Goal: Use online tool/utility: Utilize a website feature to perform a specific function

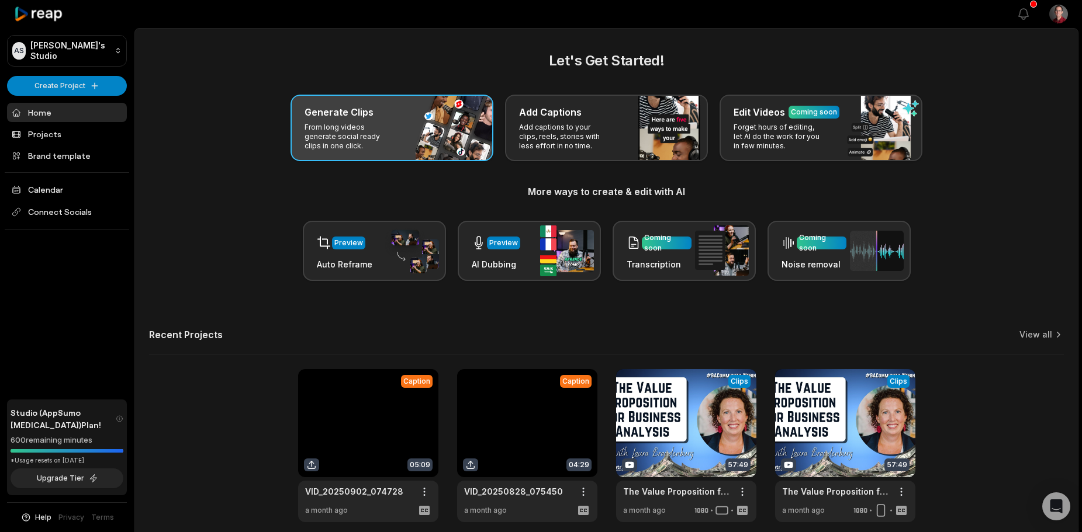
click at [407, 149] on div "Generate Clips From long videos generate social ready clips in one click." at bounding box center [391, 128] width 203 height 67
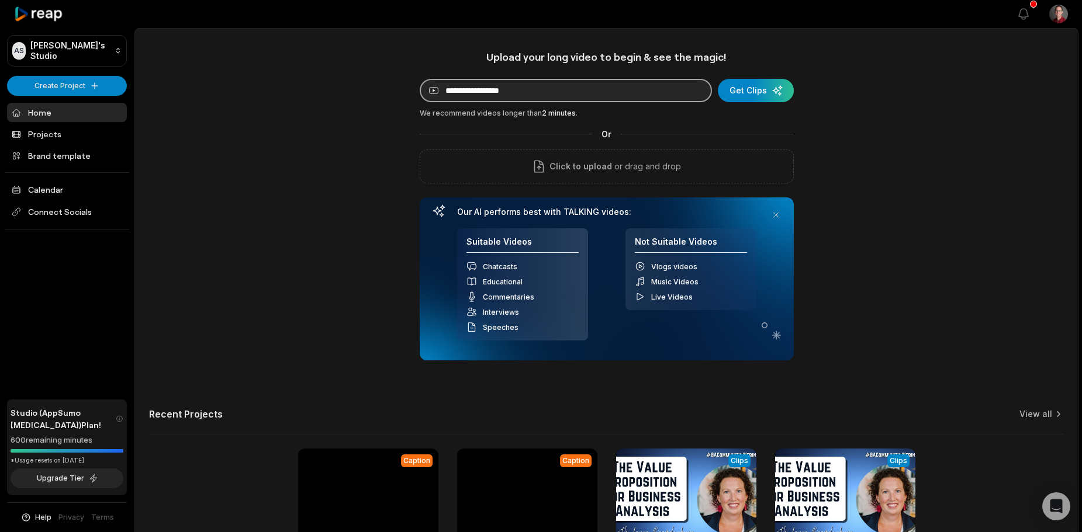
click at [519, 89] on input at bounding box center [566, 90] width 292 height 23
paste input "**********"
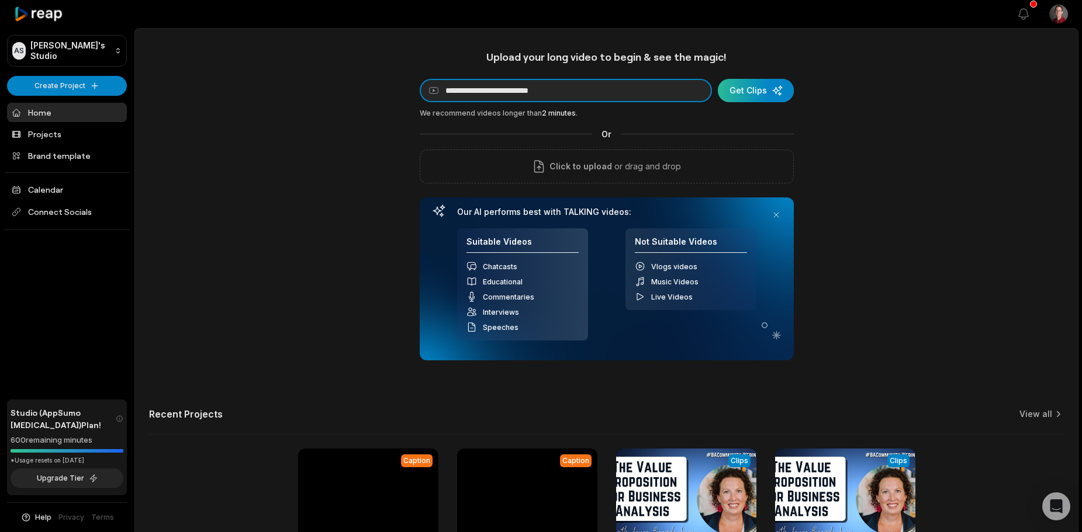
type input "**********"
click at [761, 92] on div "submit" at bounding box center [756, 90] width 76 height 23
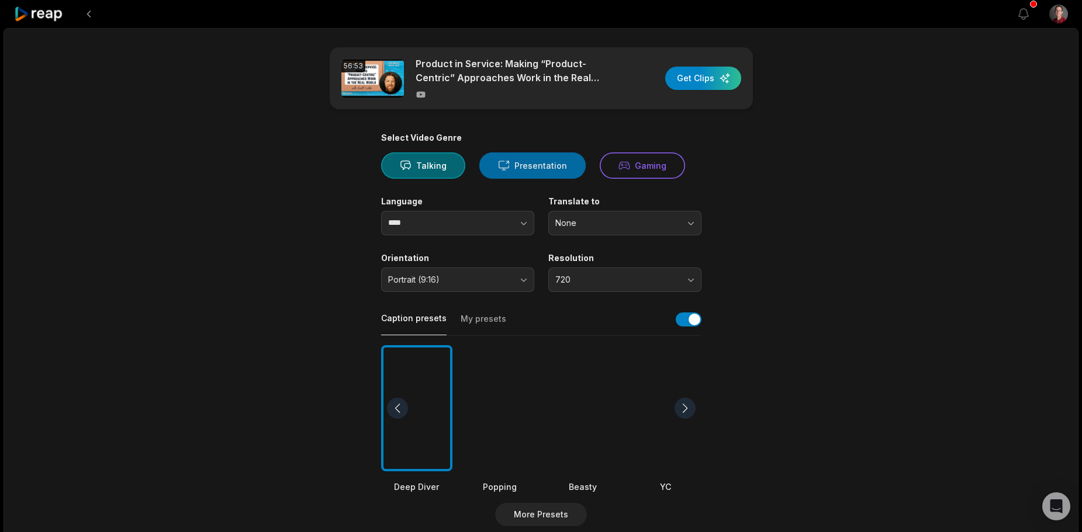
click at [514, 161] on button "Presentation" at bounding box center [532, 166] width 106 height 26
click at [604, 281] on span "720" at bounding box center [616, 280] width 123 height 11
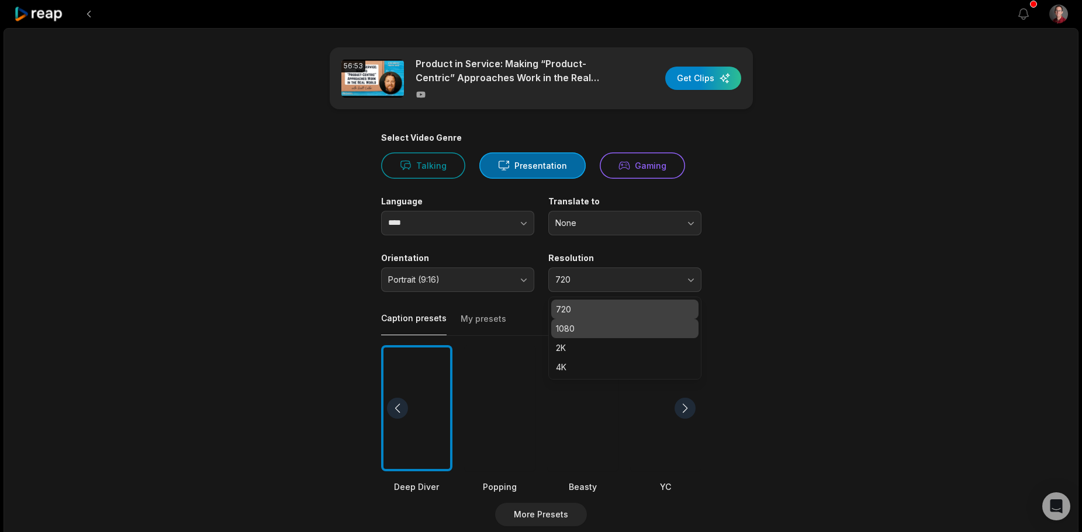
click at [605, 334] on p "1080" at bounding box center [625, 329] width 138 height 12
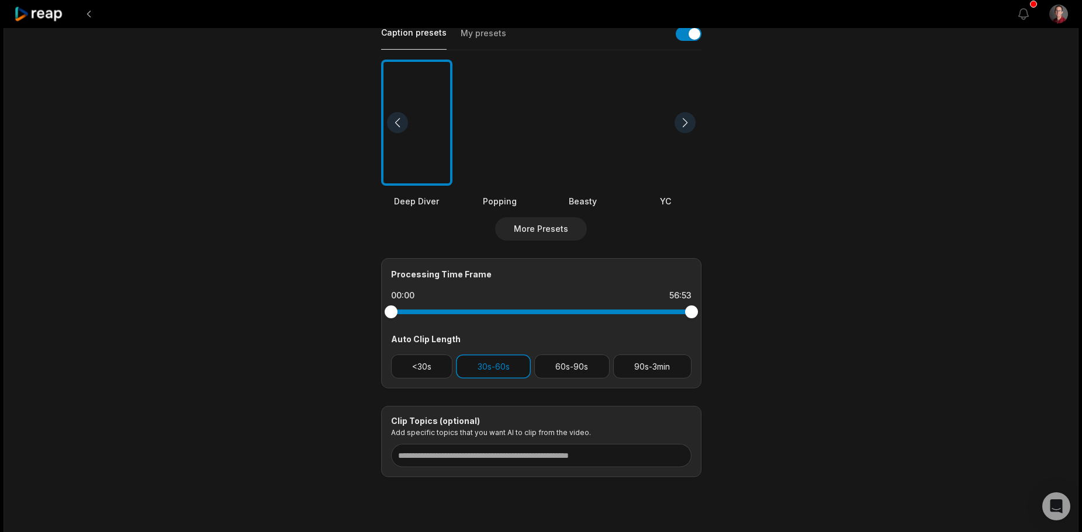
scroll to position [292, 0]
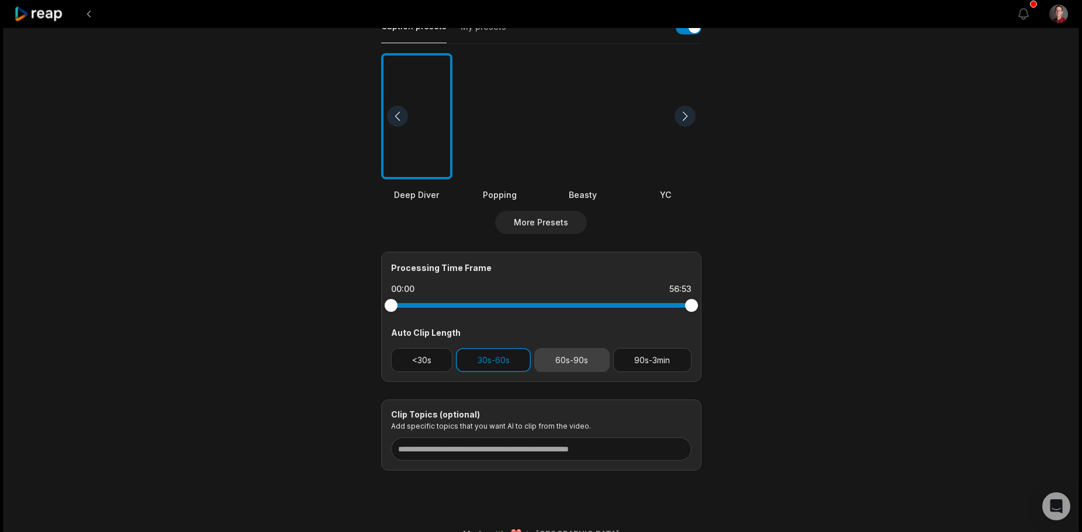
click at [565, 360] on button "60s-90s" at bounding box center [571, 360] width 75 height 24
click at [660, 357] on button "90s-3min" at bounding box center [652, 360] width 78 height 24
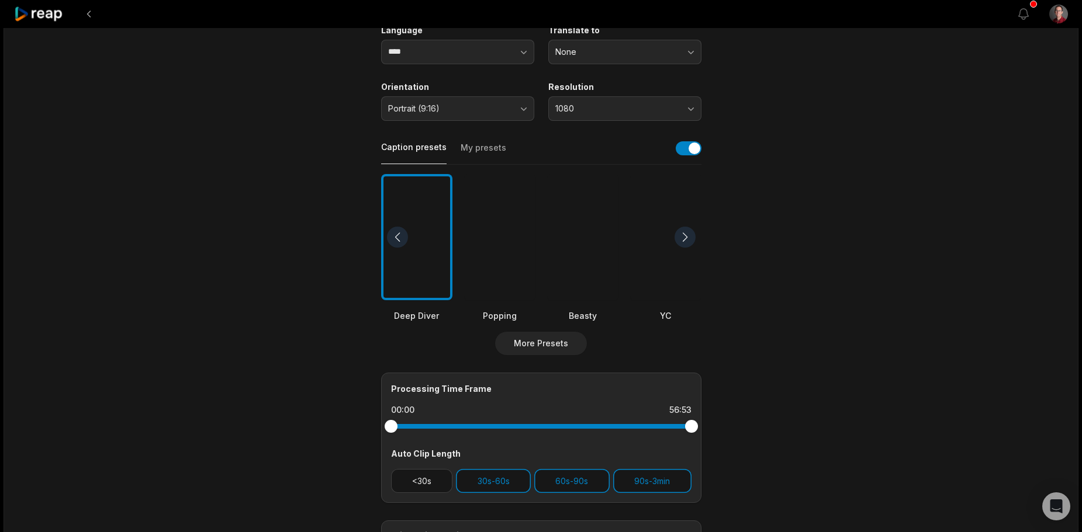
scroll to position [175, 0]
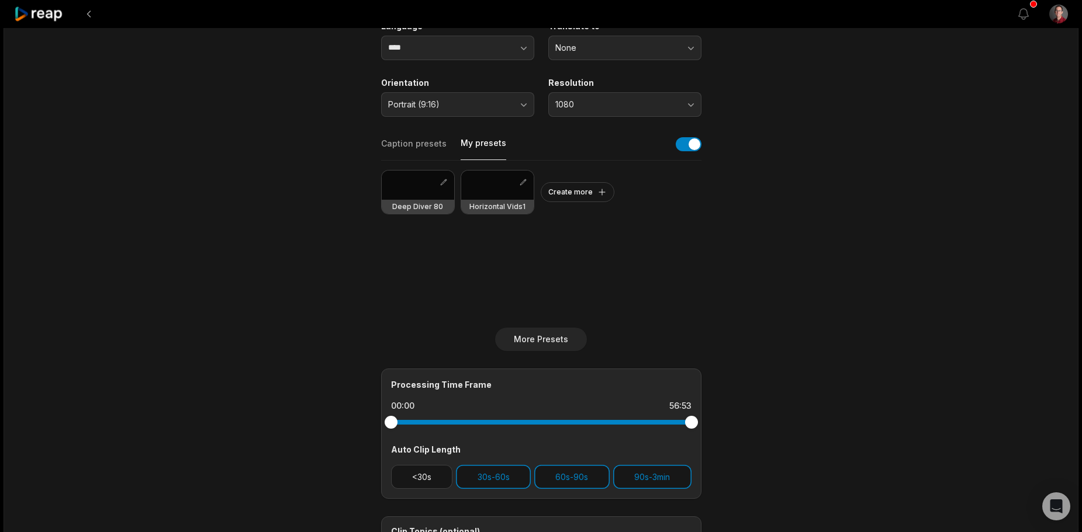
click at [475, 143] on button "My presets" at bounding box center [483, 148] width 46 height 23
click at [413, 187] on div at bounding box center [418, 185] width 72 height 29
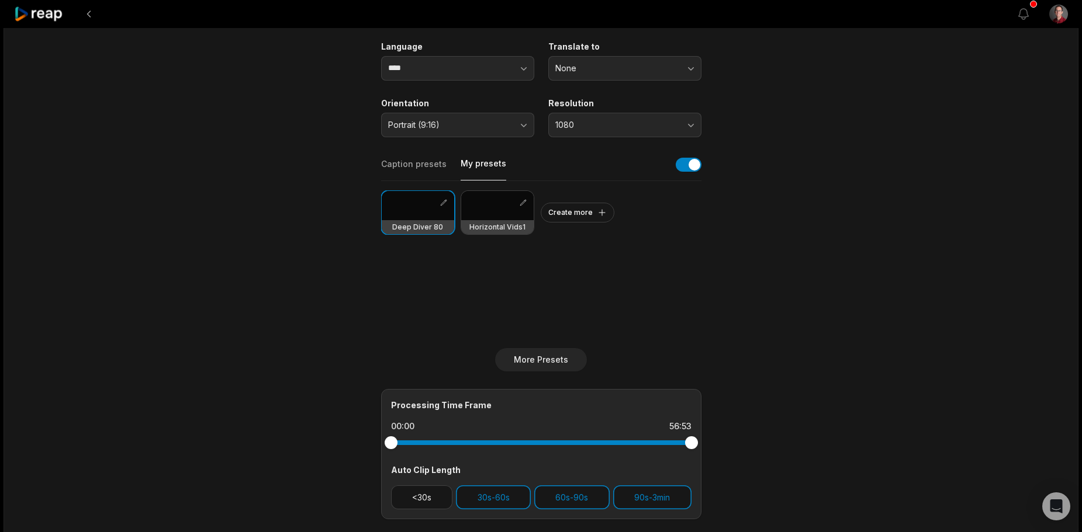
scroll to position [0, 0]
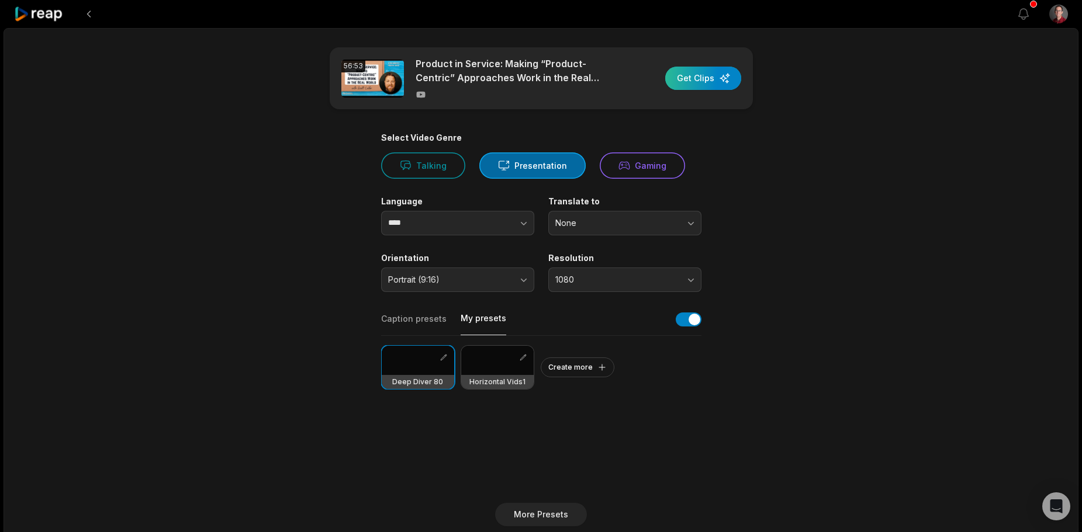
click at [711, 79] on div "button" at bounding box center [703, 78] width 76 height 23
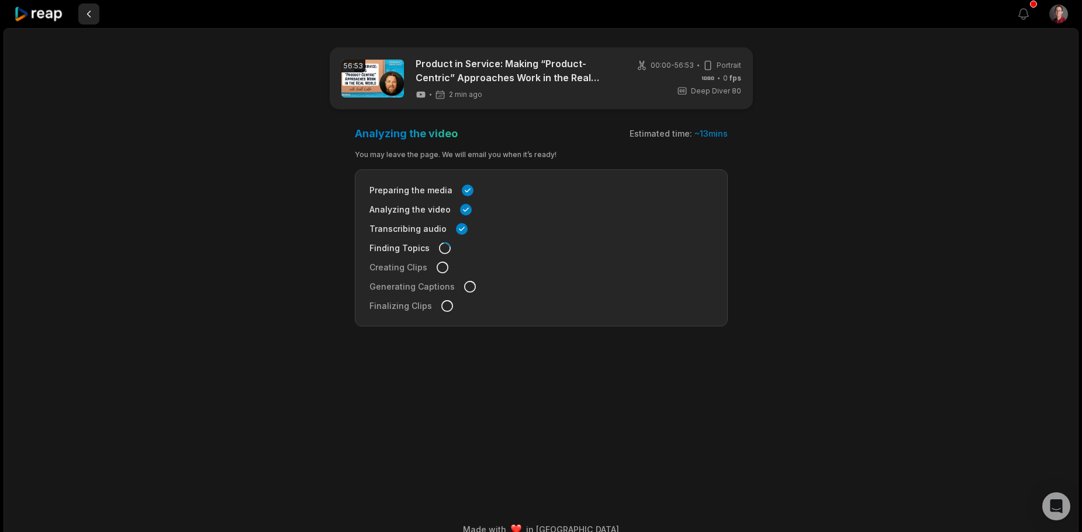
click at [94, 12] on button at bounding box center [88, 14] width 21 height 21
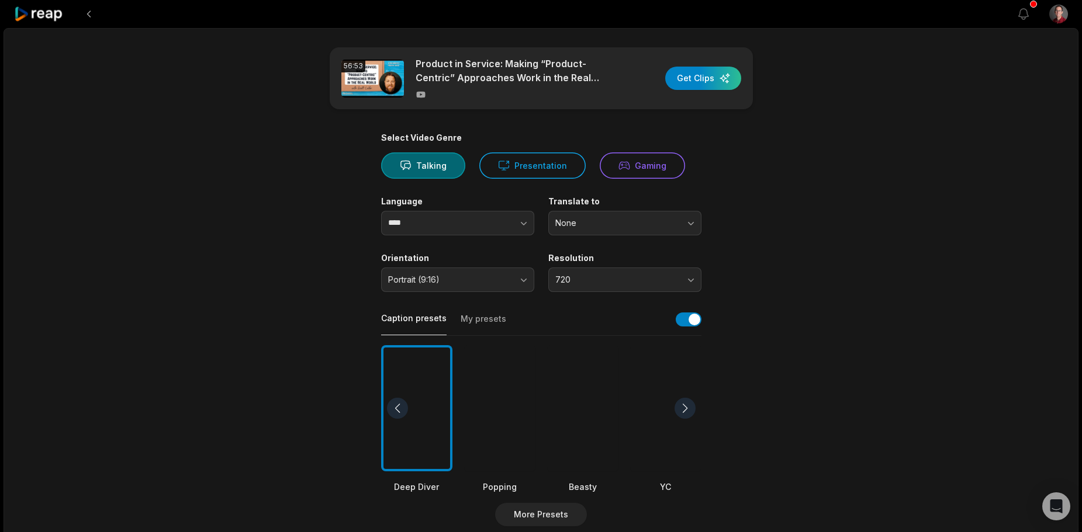
click at [56, 11] on icon at bounding box center [39, 14] width 50 height 16
